Goal: Task Accomplishment & Management: Manage account settings

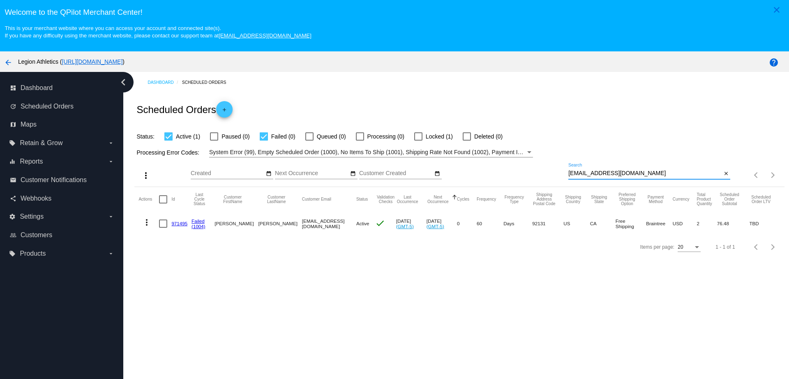
drag, startPoint x: 635, startPoint y: 176, endPoint x: 540, endPoint y: 176, distance: 94.5
click at [540, 176] on div "more_vert Sep Jan Feb Mar [DATE]" at bounding box center [459, 171] width 650 height 29
paste input "[EMAIL_ADDRESS][DOMAIN_NAME]"
type input "[EMAIL_ADDRESS][DOMAIN_NAME]"
click at [173, 226] on mat-cell "467812" at bounding box center [181, 224] width 20 height 24
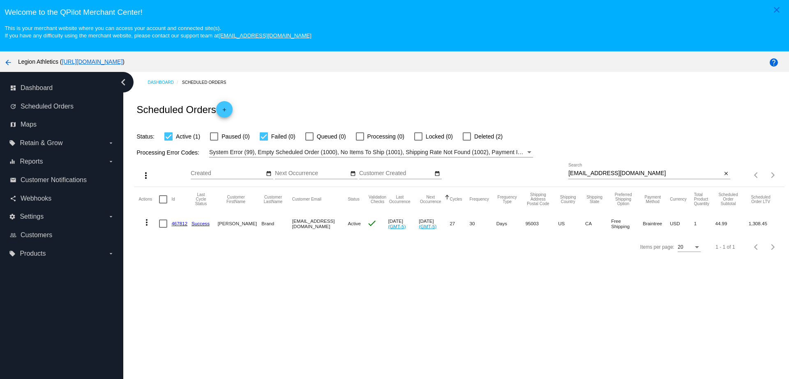
click at [180, 220] on mat-cell "467812" at bounding box center [181, 224] width 20 height 24
click at [181, 220] on mat-cell "467812" at bounding box center [181, 224] width 20 height 24
click at [181, 224] on link "467812" at bounding box center [179, 223] width 16 height 5
click at [65, 141] on label "local_offer Retain & Grow arrow_drop_down" at bounding box center [61, 142] width 105 height 13
click at [0, 0] on input "local_offer Retain & Grow arrow_drop_down" at bounding box center [0, 0] width 0 height 0
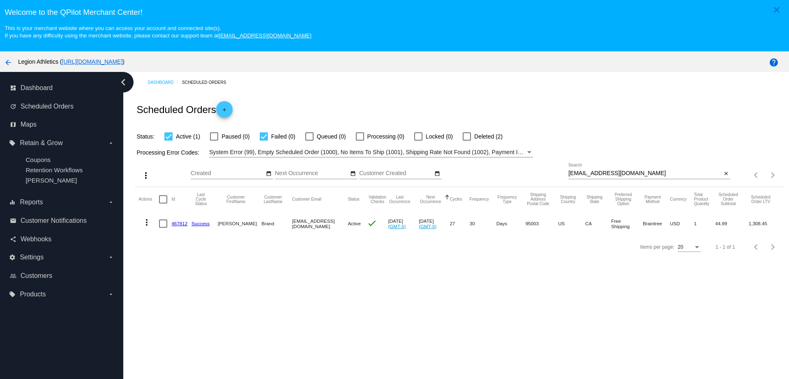
click at [64, 333] on div "dashboard Dashboard update Scheduled Orders map Maps local_offer Retain & Grow …" at bounding box center [61, 241] width 123 height 338
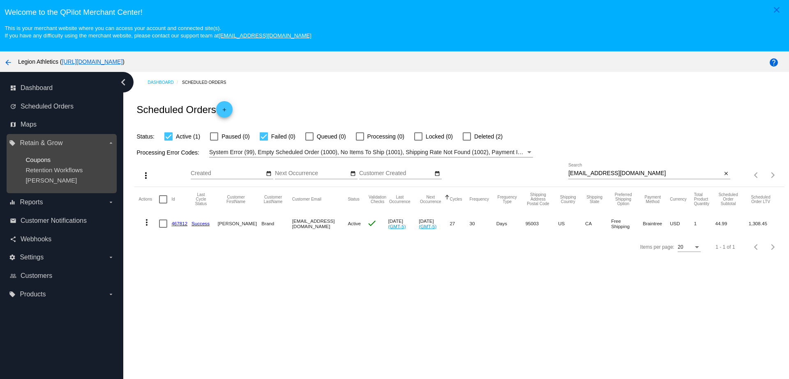
click at [39, 160] on span "Coupons" at bounding box center [37, 159] width 25 height 7
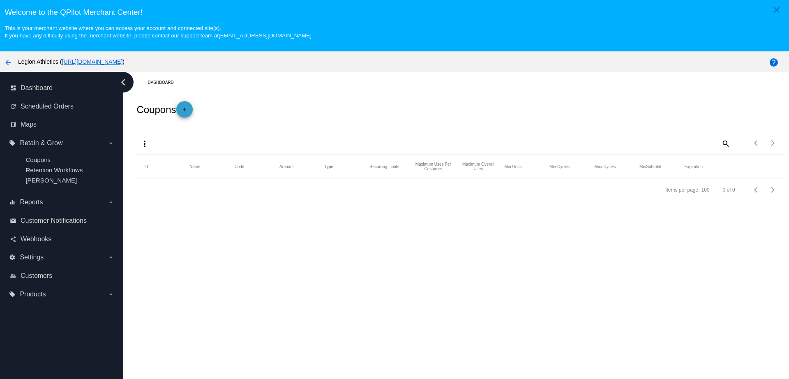
click at [187, 111] on mat-icon "add" at bounding box center [185, 112] width 10 height 10
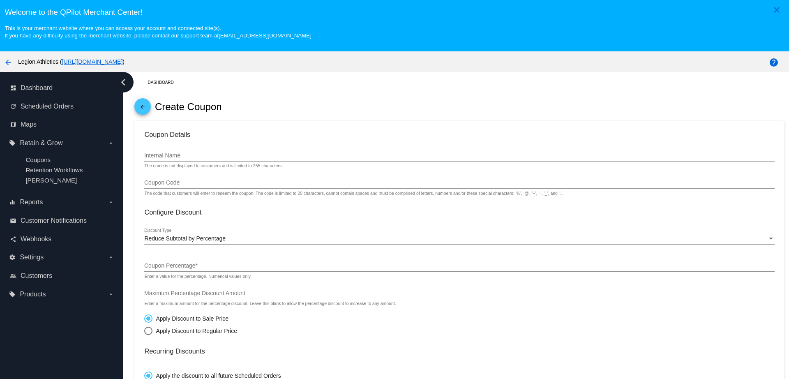
click at [193, 159] on div "Internal Name" at bounding box center [459, 153] width 630 height 16
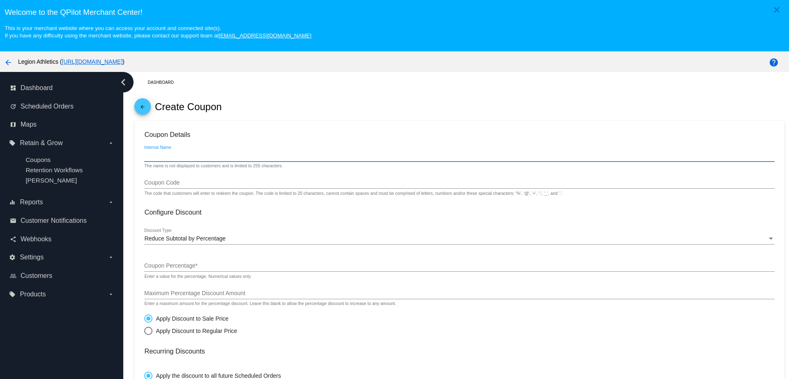
click at [193, 155] on input "Internal Name" at bounding box center [459, 155] width 630 height 7
paste input "[PERSON_NAME]"
click at [250, 157] on input "[PERSON_NAME]" at bounding box center [459, 155] width 630 height 7
type input "[PERSON_NAME]"
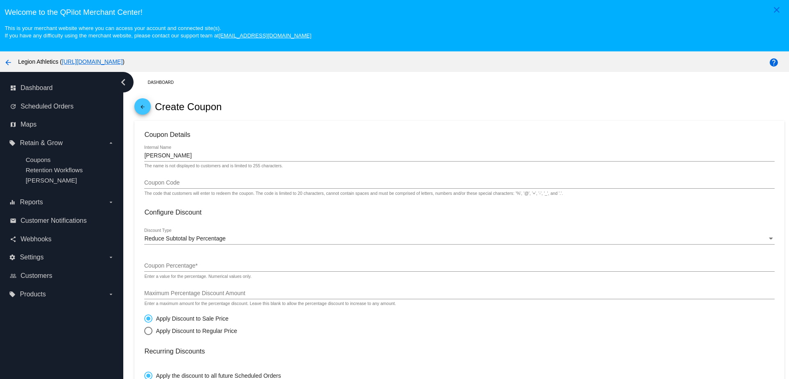
click at [219, 191] on div "The code that customers will enter to redeem the coupon. The code is limited to…" at bounding box center [353, 193] width 418 height 5
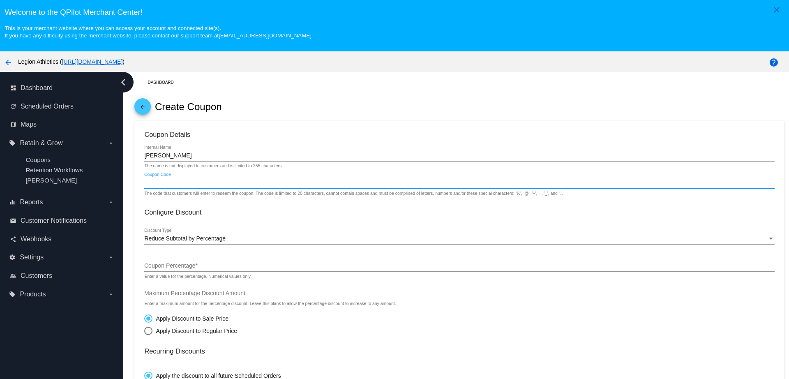
click at [220, 185] on input "Coupon Code" at bounding box center [459, 183] width 630 height 7
click at [344, 208] on h3 "Configure Discount" at bounding box center [459, 212] width 630 height 8
click at [232, 184] on input "Coupon Code" at bounding box center [459, 183] width 630 height 7
type input "[PERSON_NAME]"
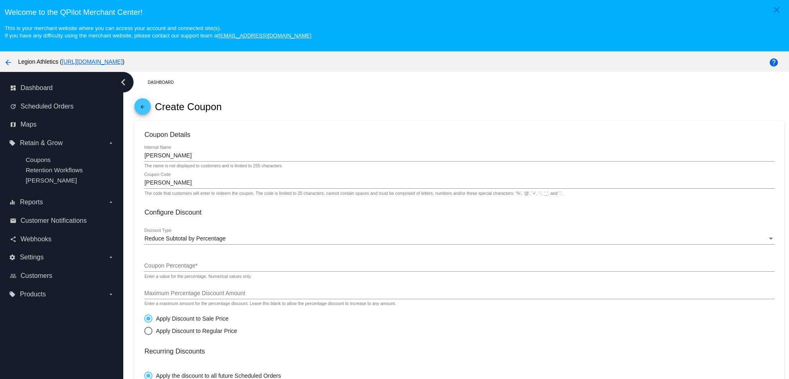
click at [233, 219] on mat-card-content "Coupon Details [PERSON_NAME] Internal Name The name is not displayed to custome…" at bounding box center [459, 348] width 630 height 435
click at [270, 258] on div "Coupon Percentage *" at bounding box center [459, 264] width 630 height 16
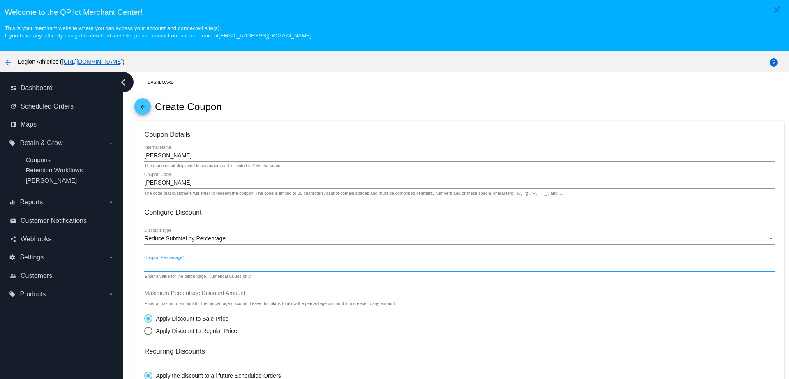
click at [270, 265] on input "Coupon Percentage *" at bounding box center [459, 266] width 630 height 7
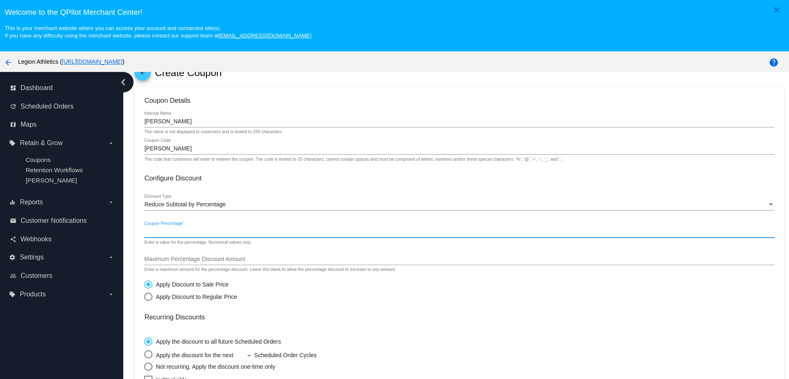
scroll to position [51, 0]
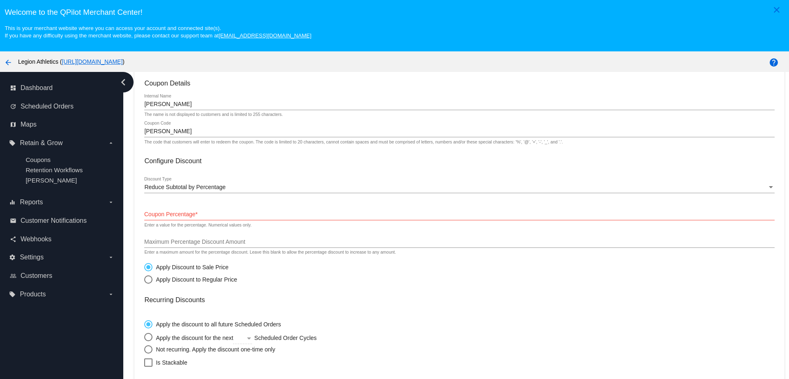
click at [210, 210] on div "Coupon Percentage *" at bounding box center [459, 212] width 630 height 16
click at [215, 219] on div "Coupon Percentage *" at bounding box center [459, 212] width 630 height 16
click at [238, 216] on input "Coupon Percentage *" at bounding box center [459, 214] width 630 height 7
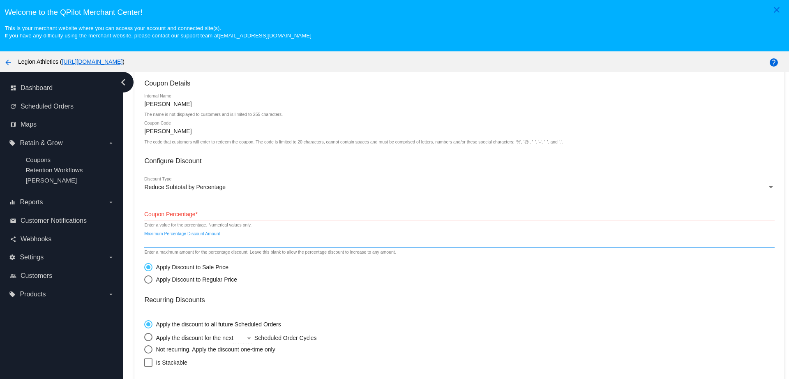
click at [311, 241] on input "Maximum Percentage Discount Amount" at bounding box center [459, 242] width 630 height 7
click at [220, 188] on span "Reduce Subtotal by Percentage" at bounding box center [184, 187] width 81 height 7
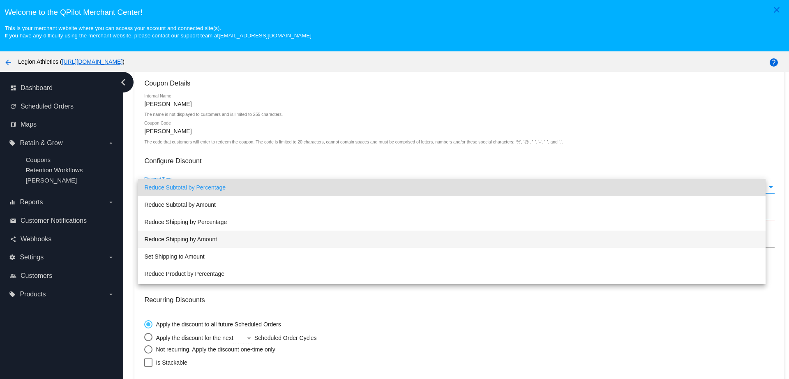
click at [221, 235] on span "Reduce Shipping by Amount" at bounding box center [451, 239] width 614 height 17
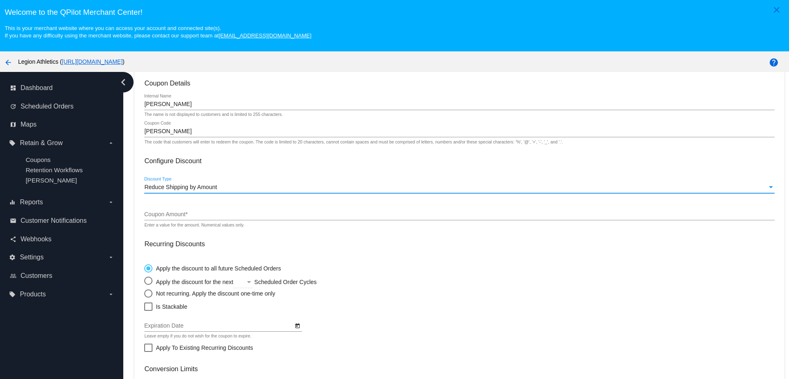
click at [215, 217] on div "Coupon Amount *" at bounding box center [459, 212] width 630 height 16
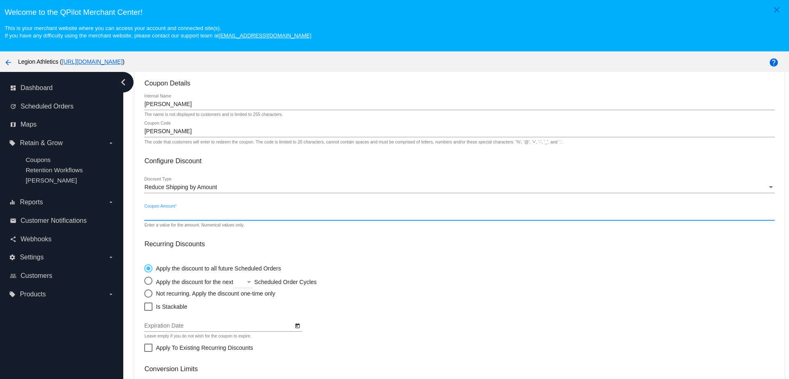
click at [215, 216] on input "Coupon Amount *" at bounding box center [459, 214] width 630 height 7
type input "9.48"
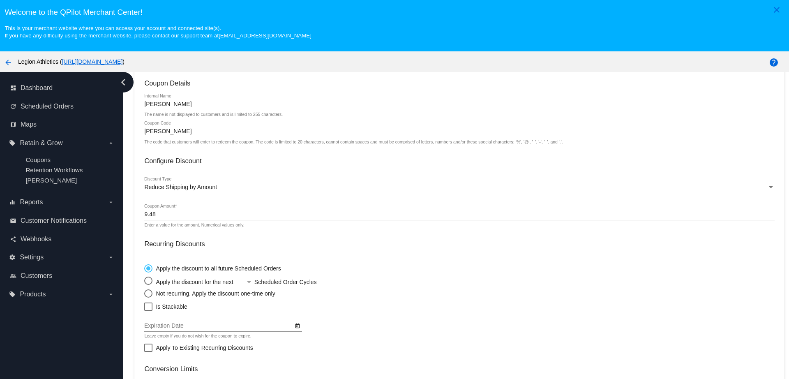
drag, startPoint x: 267, startPoint y: 235, endPoint x: 272, endPoint y: 234, distance: 5.4
click at [268, 234] on mat-card-content "Coupon Details [PERSON_NAME] Internal Name The name is not displayed to custome…" at bounding box center [459, 268] width 630 height 379
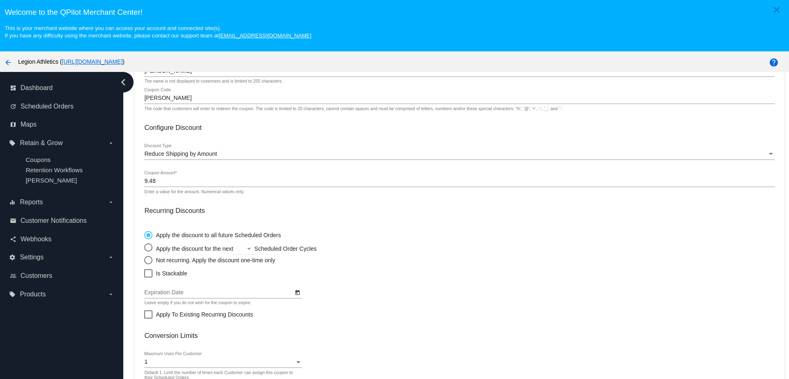
scroll to position [103, 0]
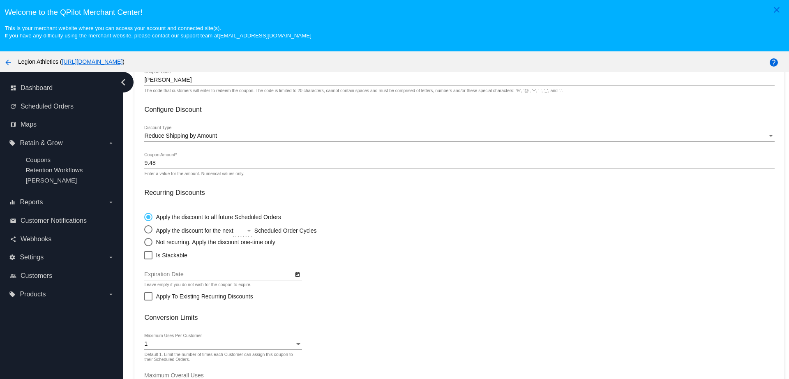
click at [145, 243] on div "Select an option" at bounding box center [148, 242] width 8 height 8
click at [144, 242] on input "Not recurring. Apply the discount one-time only" at bounding box center [144, 242] width 0 height 0
radio input "true"
click at [408, 238] on div "Apply the discount to all future Scheduled Orders Apply the discount for the ne…" at bounding box center [459, 227] width 630 height 37
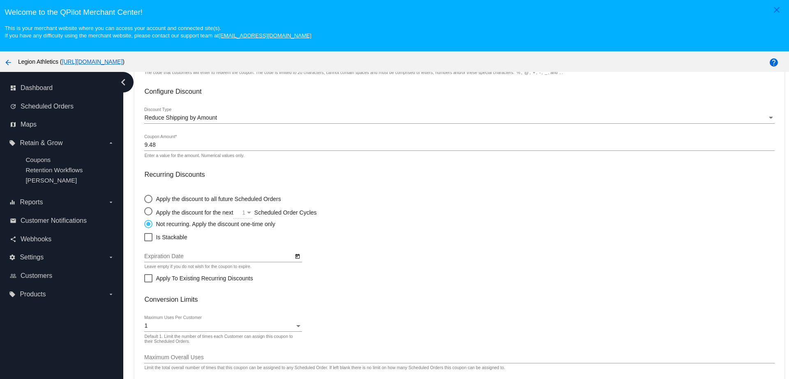
scroll to position [131, 0]
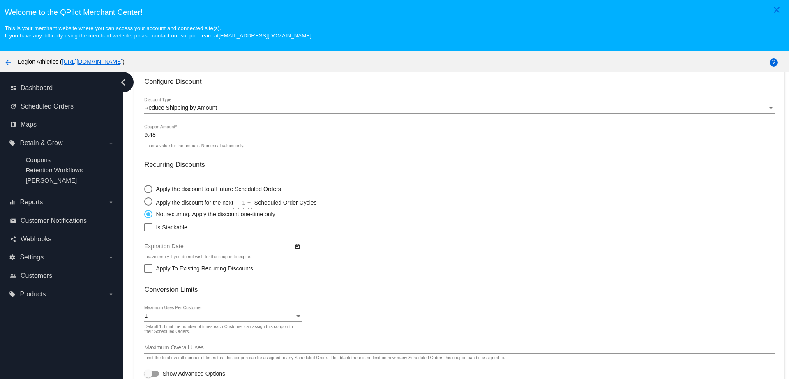
click at [296, 247] on icon "Open calendar" at bounding box center [298, 247] width 6 height 10
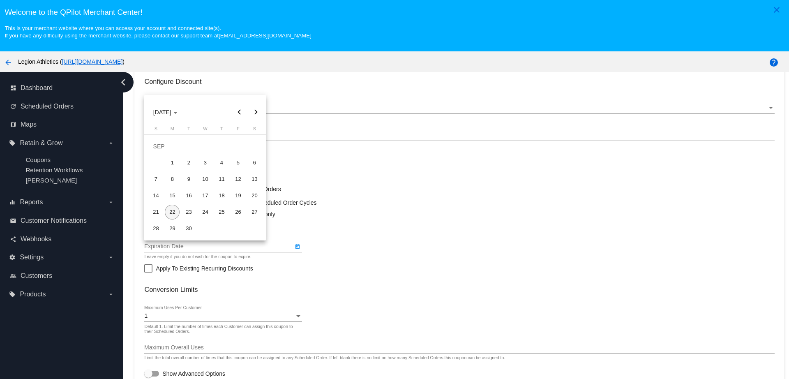
click at [258, 113] on button "Next month" at bounding box center [255, 112] width 16 height 16
drag, startPoint x: 218, startPoint y: 216, endPoint x: 228, endPoint y: 212, distance: 10.0
click at [218, 215] on div "30" at bounding box center [221, 212] width 15 height 15
type input "[DATE]"
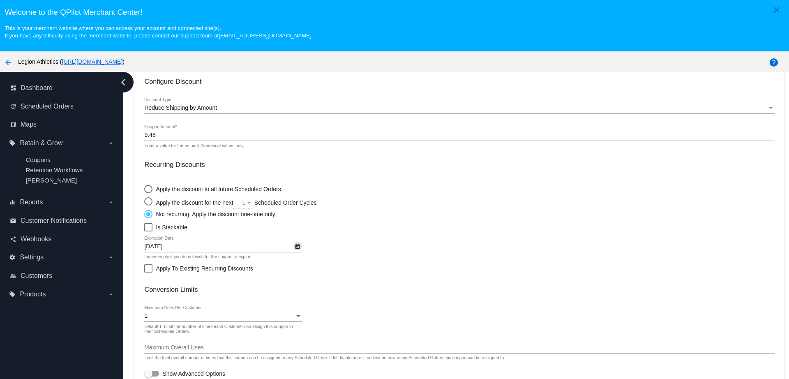
click at [367, 229] on div "Is Stackable" at bounding box center [459, 227] width 630 height 10
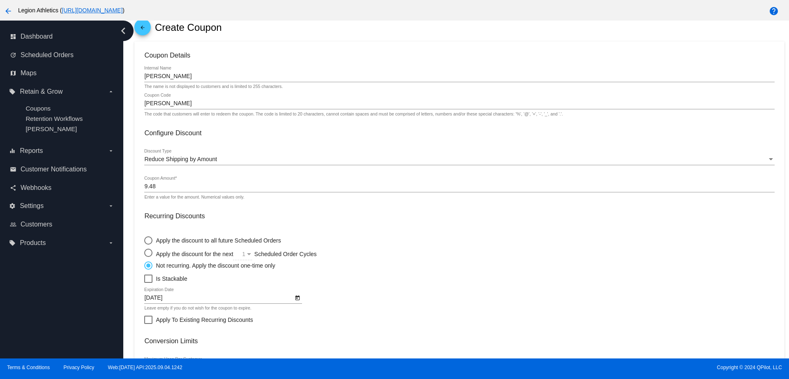
scroll to position [0, 0]
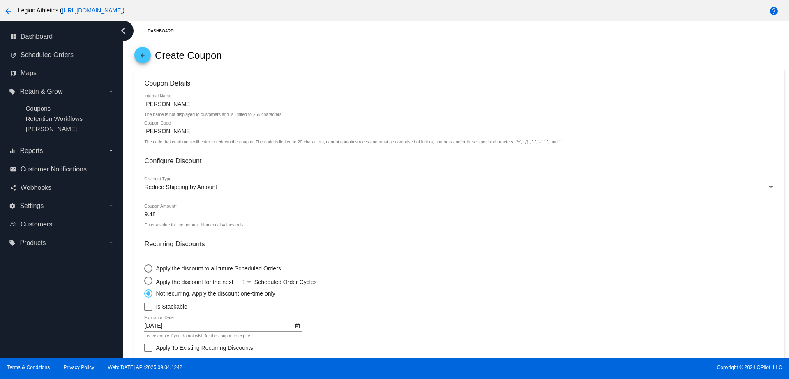
click at [160, 133] on input "[PERSON_NAME]" at bounding box center [459, 131] width 630 height 7
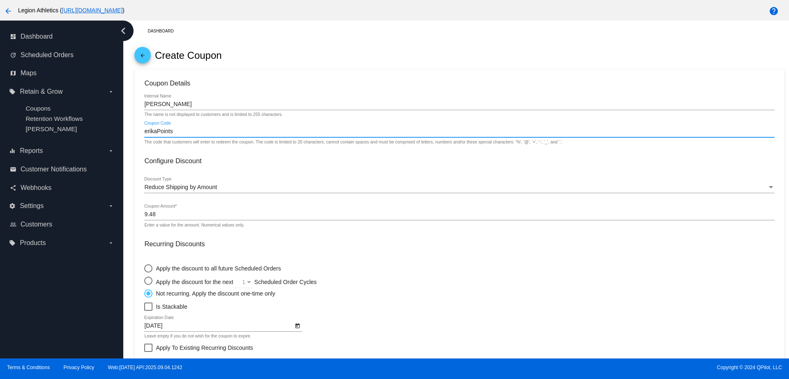
type input "erikaPoints"
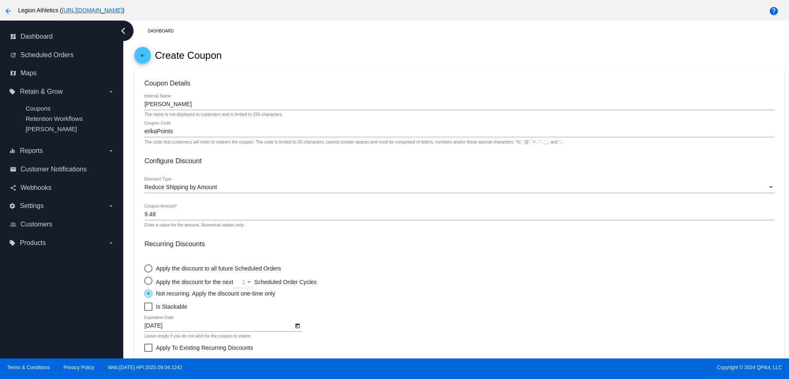
click at [230, 176] on mat-card-content "Coupon Details [PERSON_NAME] Internal Name The name is not displayed to custome…" at bounding box center [459, 268] width 630 height 379
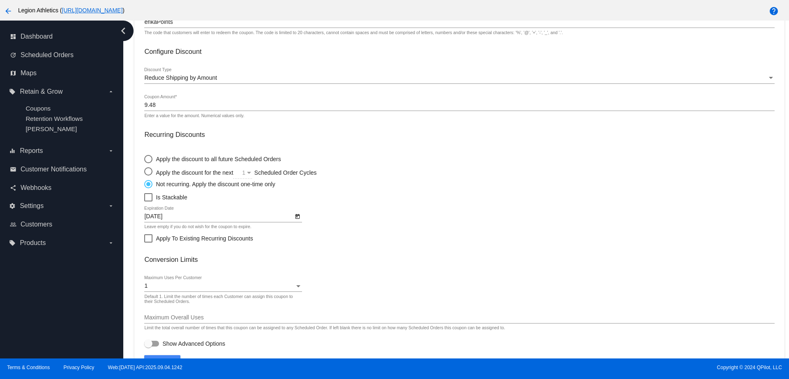
scroll to position [131, 0]
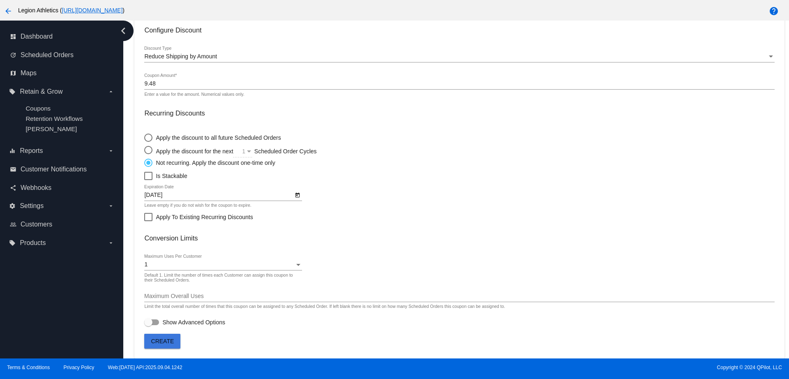
click at [165, 340] on span "Create" at bounding box center [162, 341] width 23 height 7
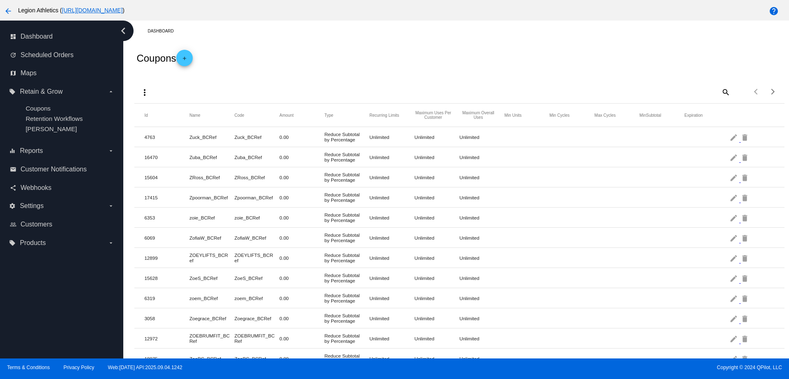
click at [705, 90] on div "search" at bounding box center [649, 91] width 162 height 13
click at [720, 93] on mat-icon "search" at bounding box center [725, 91] width 10 height 13
click at [651, 88] on input "Search" at bounding box center [649, 90] width 162 height 7
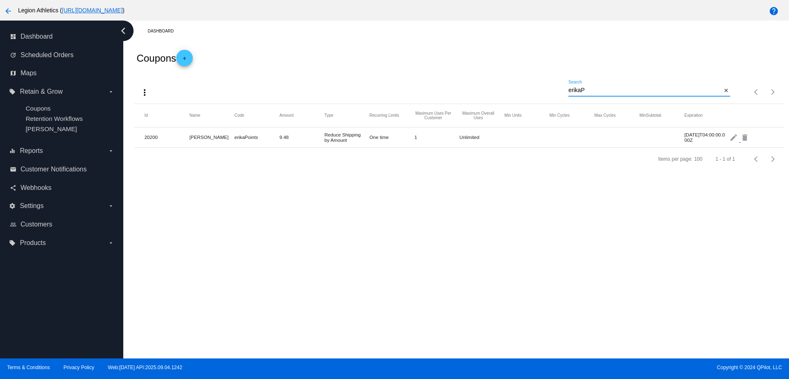
type input "erikaP"
click at [202, 140] on mat-cell "[PERSON_NAME]" at bounding box center [211, 136] width 45 height 9
click at [473, 141] on mat-cell "Unlimited" at bounding box center [481, 136] width 45 height 9
click at [729, 138] on mat-icon "edit" at bounding box center [734, 137] width 10 height 13
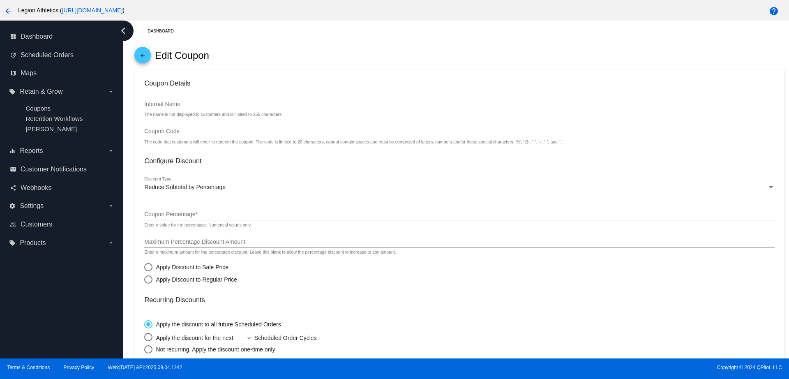
type input "[PERSON_NAME]"
type input "erikaPoints"
radio input "false"
radio input "true"
type input "[DATE]"
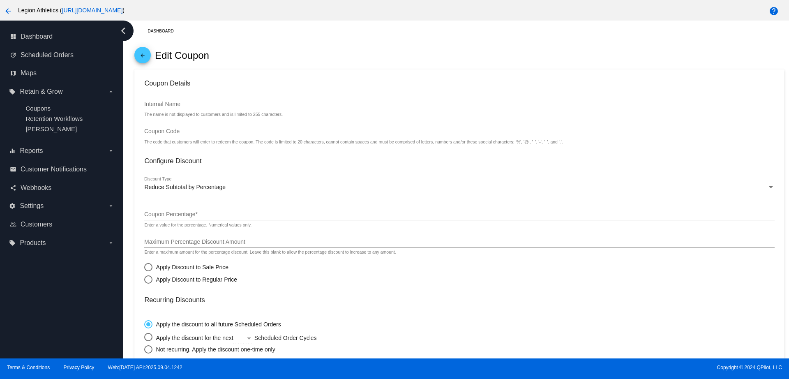
checkbox input "true"
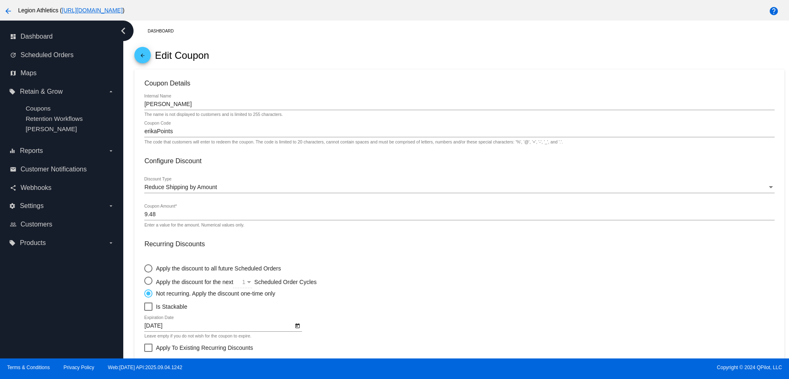
click at [249, 183] on div "Reduce Shipping by Amount Discount Type" at bounding box center [459, 185] width 630 height 16
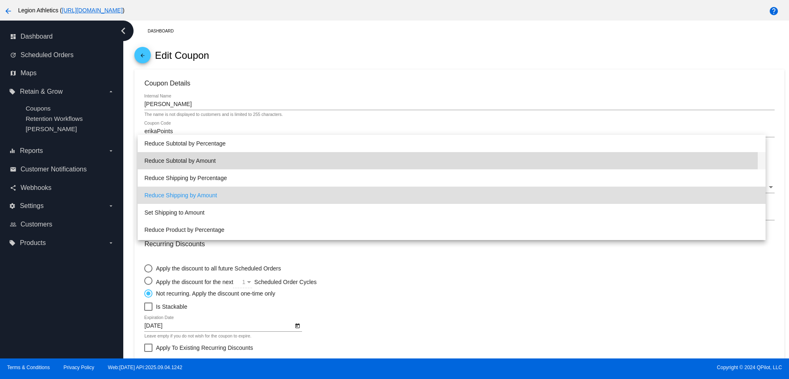
click at [219, 160] on span "Reduce Subtotal by Amount" at bounding box center [451, 160] width 614 height 17
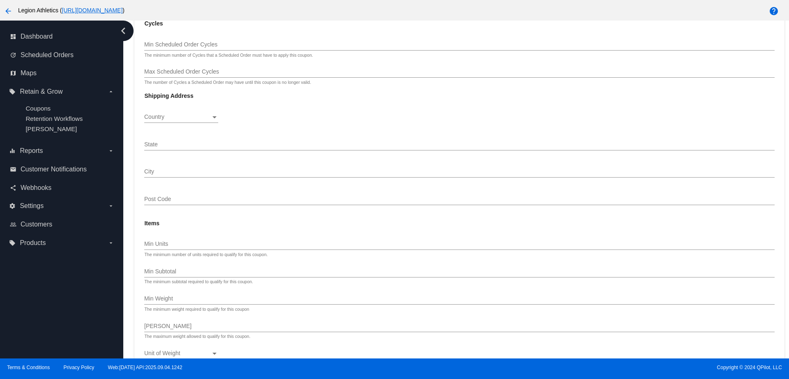
scroll to position [601, 0]
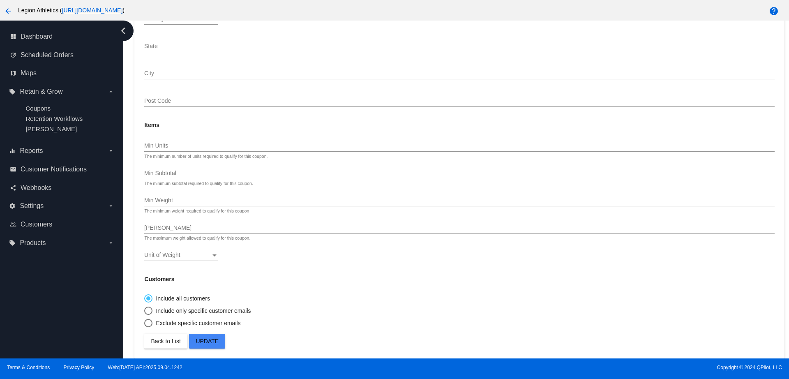
click at [217, 342] on span "Update" at bounding box center [207, 341] width 23 height 7
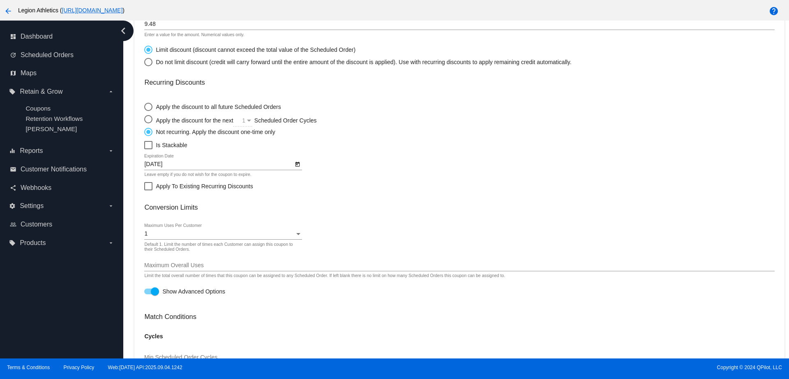
scroll to position [139, 0]
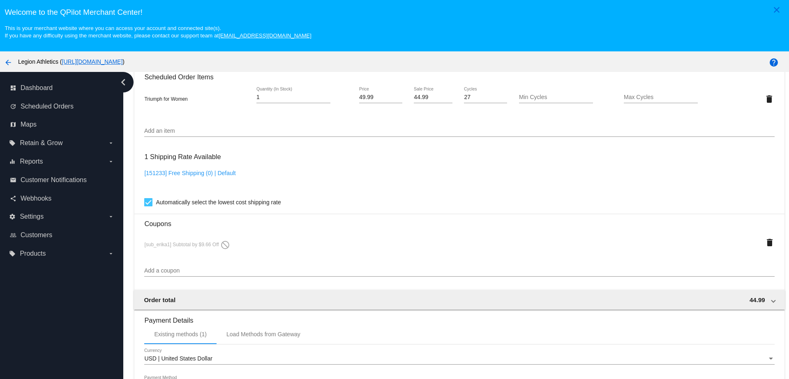
scroll to position [616, 0]
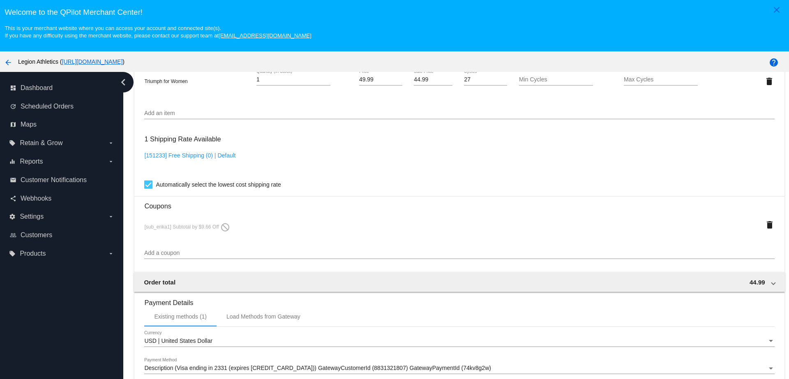
click at [211, 225] on span "[sub_erika1] Subtotal by $9.66 Off do_not_disturb" at bounding box center [187, 227] width 86 height 6
click at [202, 252] on input "Add a coupon" at bounding box center [459, 253] width 630 height 7
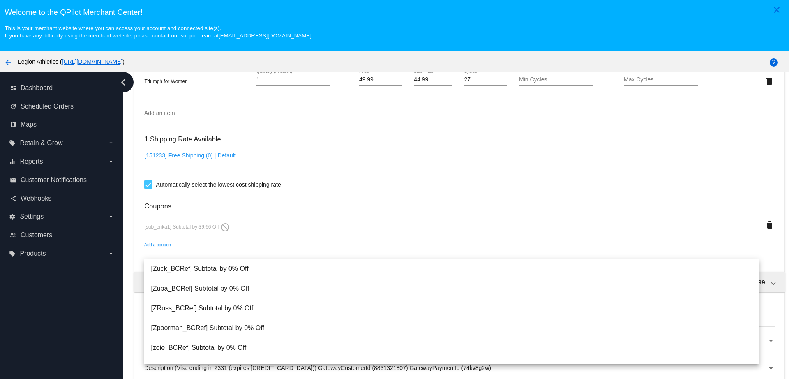
click at [330, 190] on mat-card-content "Customer 850973: Erika Brand ebrand@earthlink.net Customer Shipping Enter Shipp…" at bounding box center [459, 62] width 630 height 803
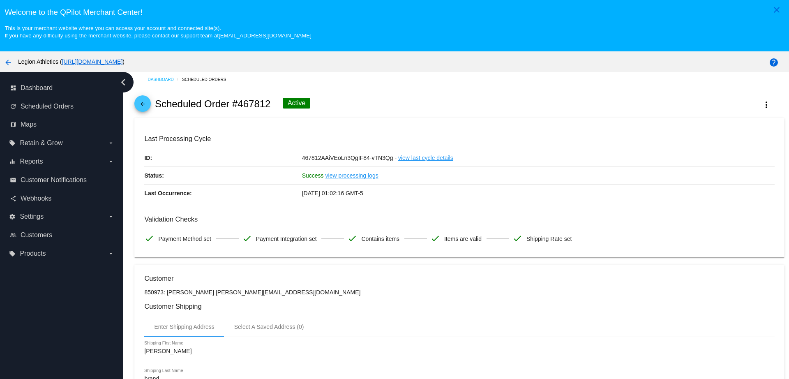
scroll to position [0, 0]
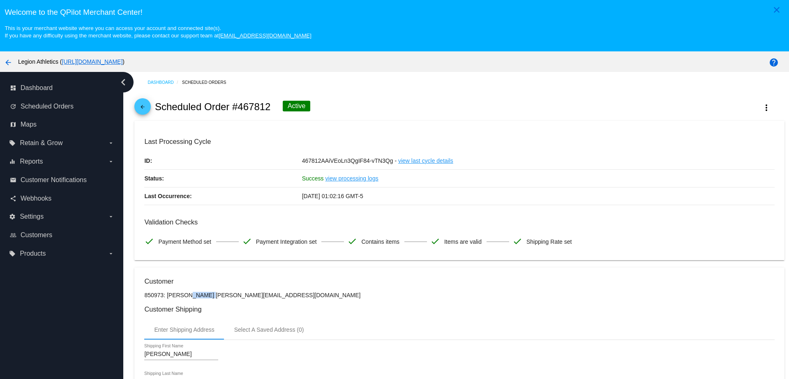
copy p "[PERSON_NAME]"
drag, startPoint x: 196, startPoint y: 296, endPoint x: 167, endPoint y: 298, distance: 29.6
click at [167, 298] on p "850973: Erika Brand ebrand@earthlink.net" at bounding box center [459, 295] width 630 height 7
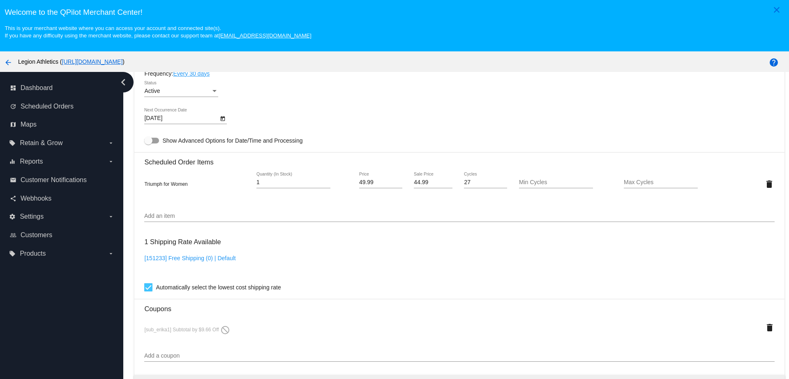
scroll to position [565, 0]
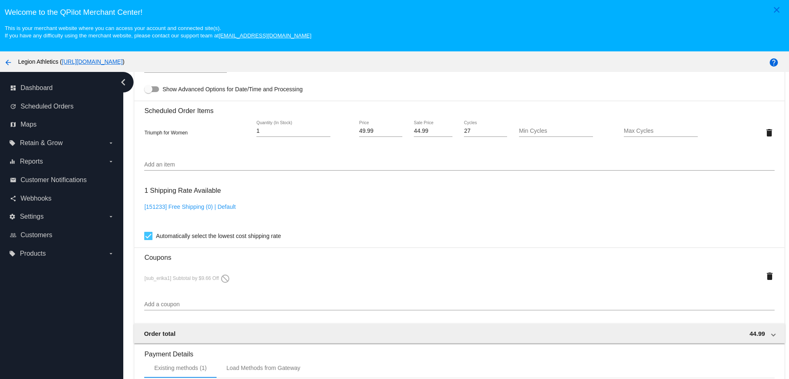
click at [191, 278] on span "[sub_erika1] Subtotal by $9.66 Off do_not_disturb" at bounding box center [187, 278] width 86 height 6
click at [222, 300] on div "Add a coupon" at bounding box center [459, 302] width 630 height 16
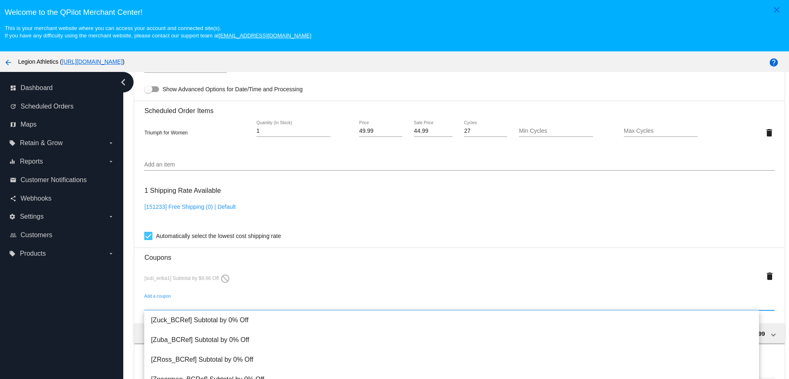
click at [220, 305] on input "Add a coupon" at bounding box center [459, 304] width 630 height 7
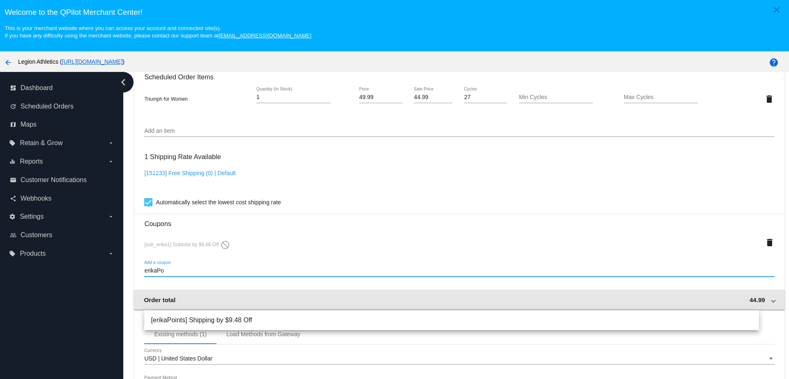
scroll to position [616, 0]
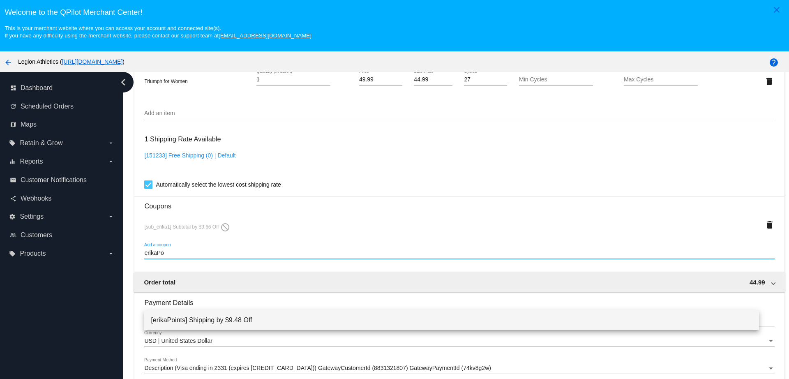
type input "erikaPo"
click at [235, 321] on span "[erikaPoints] Shipping by $9.48 Off" at bounding box center [451, 320] width 601 height 20
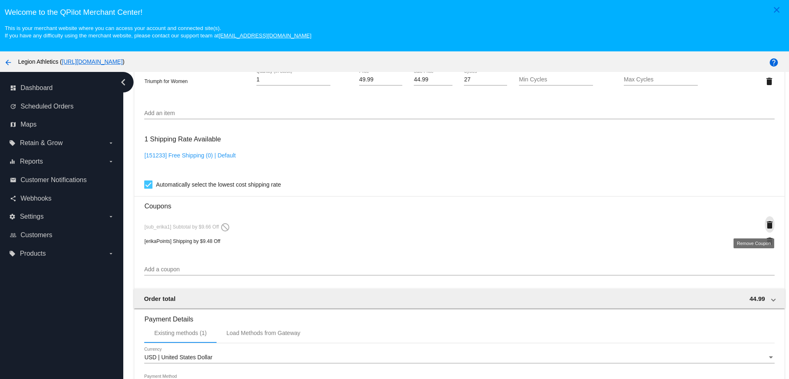
click at [765, 225] on mat-icon "delete" at bounding box center [770, 225] width 10 height 10
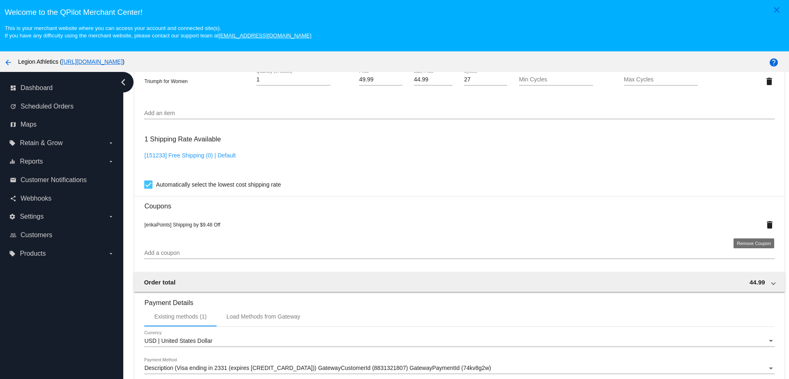
click at [765, 222] on mat-icon "delete" at bounding box center [770, 225] width 10 height 10
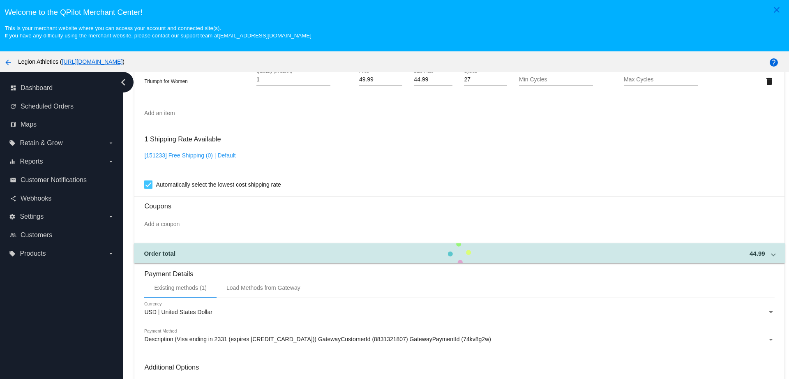
click at [202, 226] on input "Add a coupon" at bounding box center [459, 224] width 630 height 7
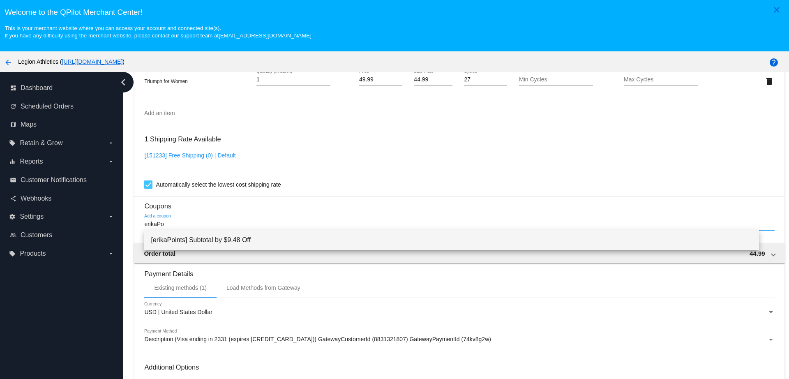
type input "erikaPo"
click at [211, 242] on span "[erikaPoints] Subtotal by $9.48 Off" at bounding box center [451, 240] width 601 height 20
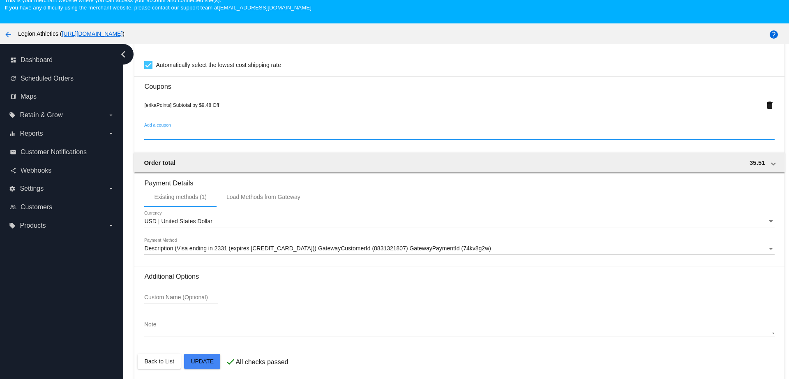
scroll to position [51, 0]
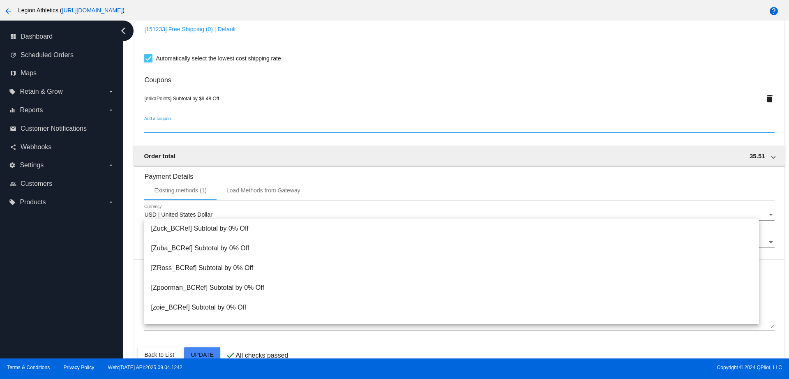
scroll to position [708, 0]
